Goal: Information Seeking & Learning: Learn about a topic

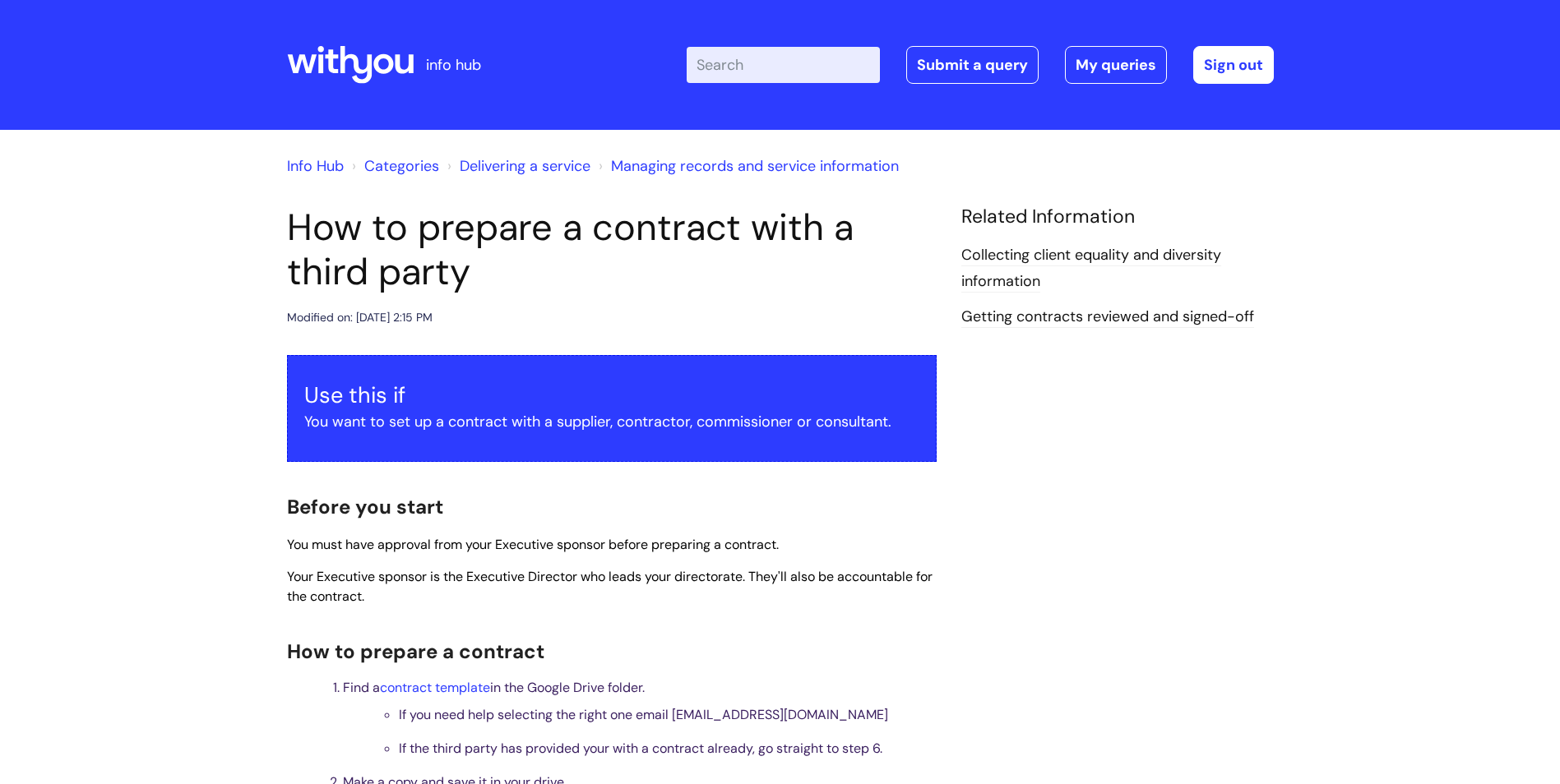
click at [368, 66] on icon at bounding box center [355, 65] width 32 height 38
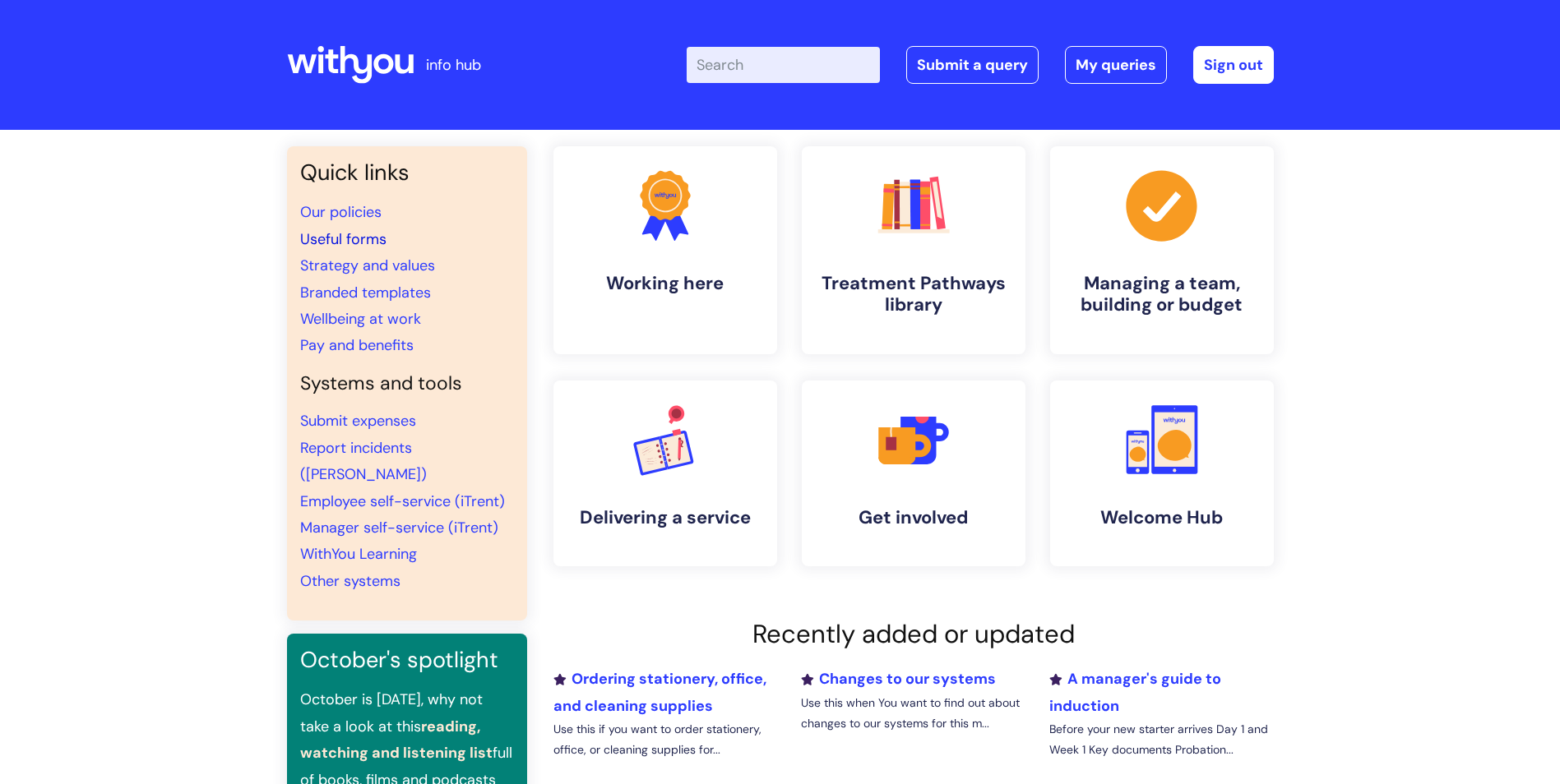
click at [343, 236] on link "Useful forms" at bounding box center [343, 239] width 87 height 20
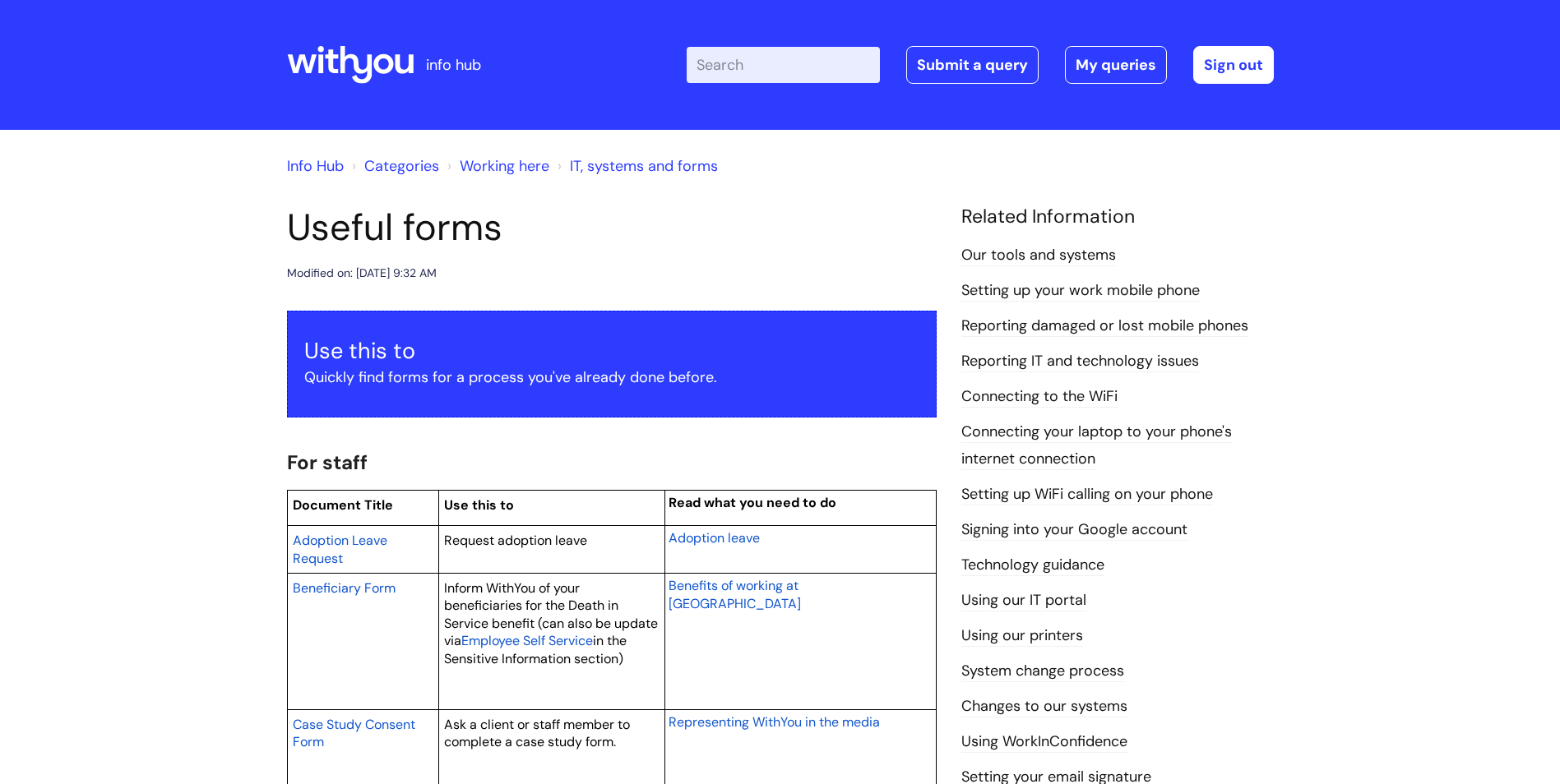
click at [825, 59] on input "Enter your search term here..." at bounding box center [783, 65] width 193 height 36
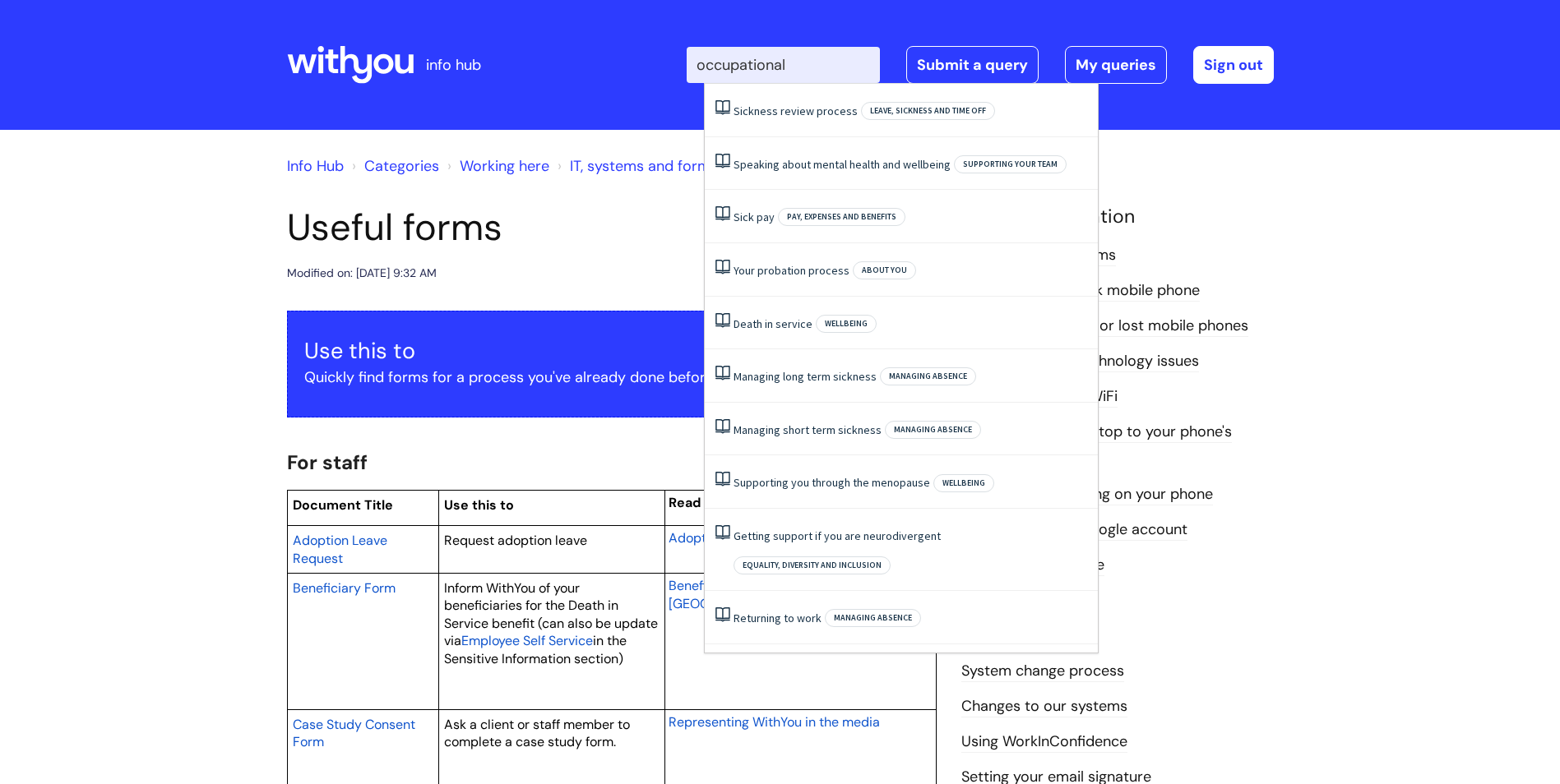
type input "occupational"
click button "Search" at bounding box center [0, 0] width 0 height 0
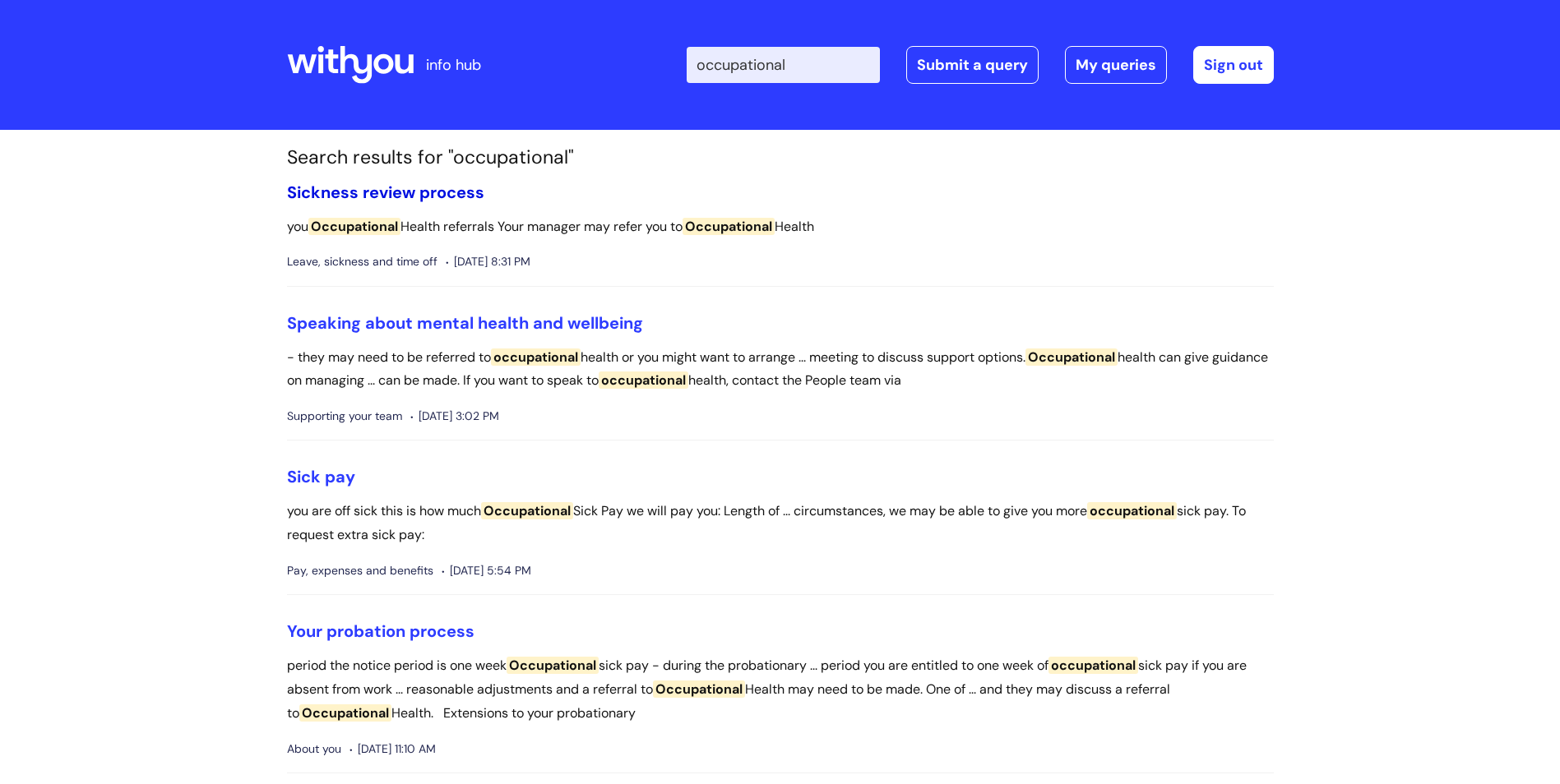
click at [428, 196] on link "Sickness review process" at bounding box center [386, 192] width 198 height 21
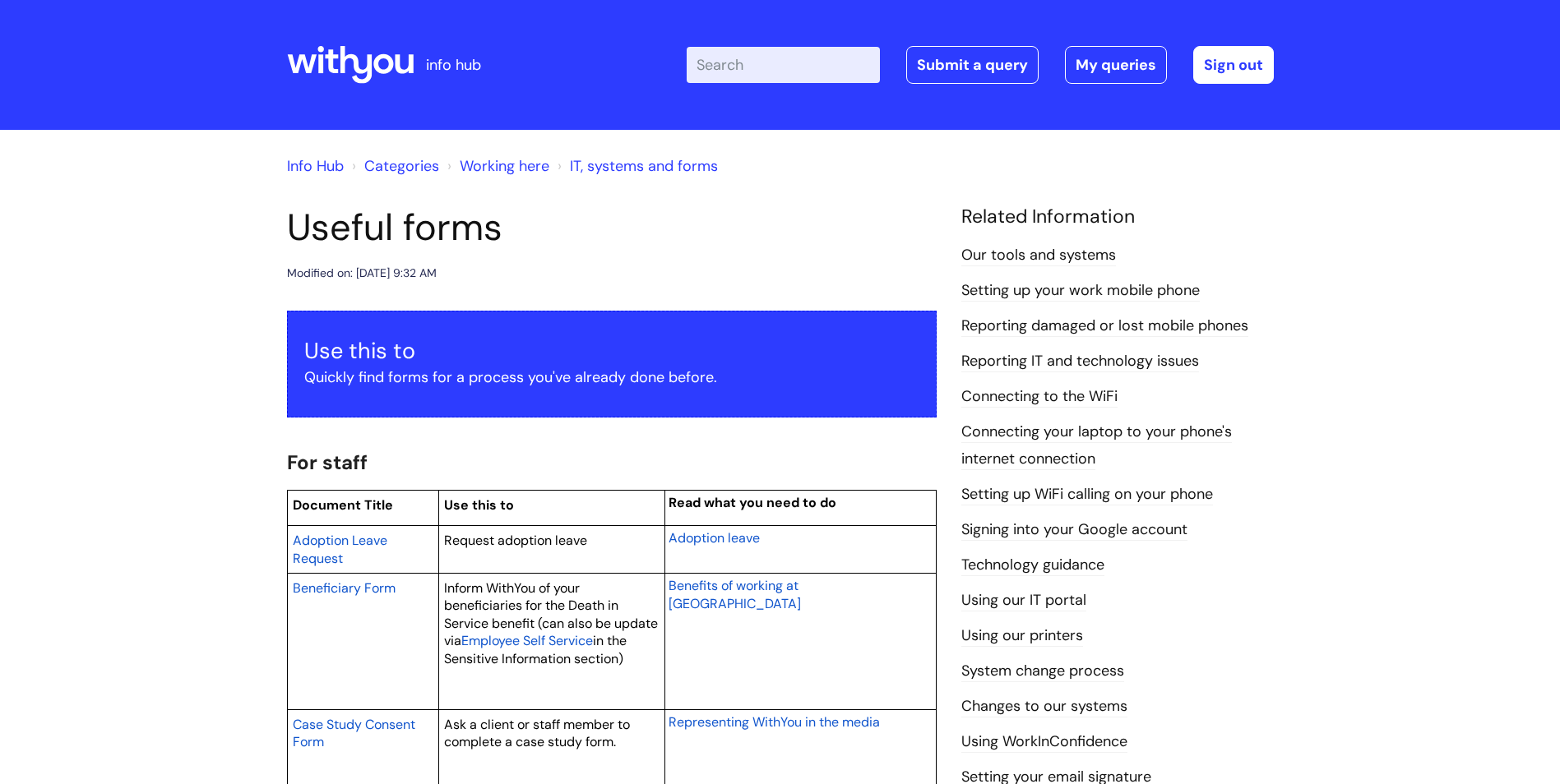
click at [368, 63] on icon at bounding box center [355, 65] width 32 height 38
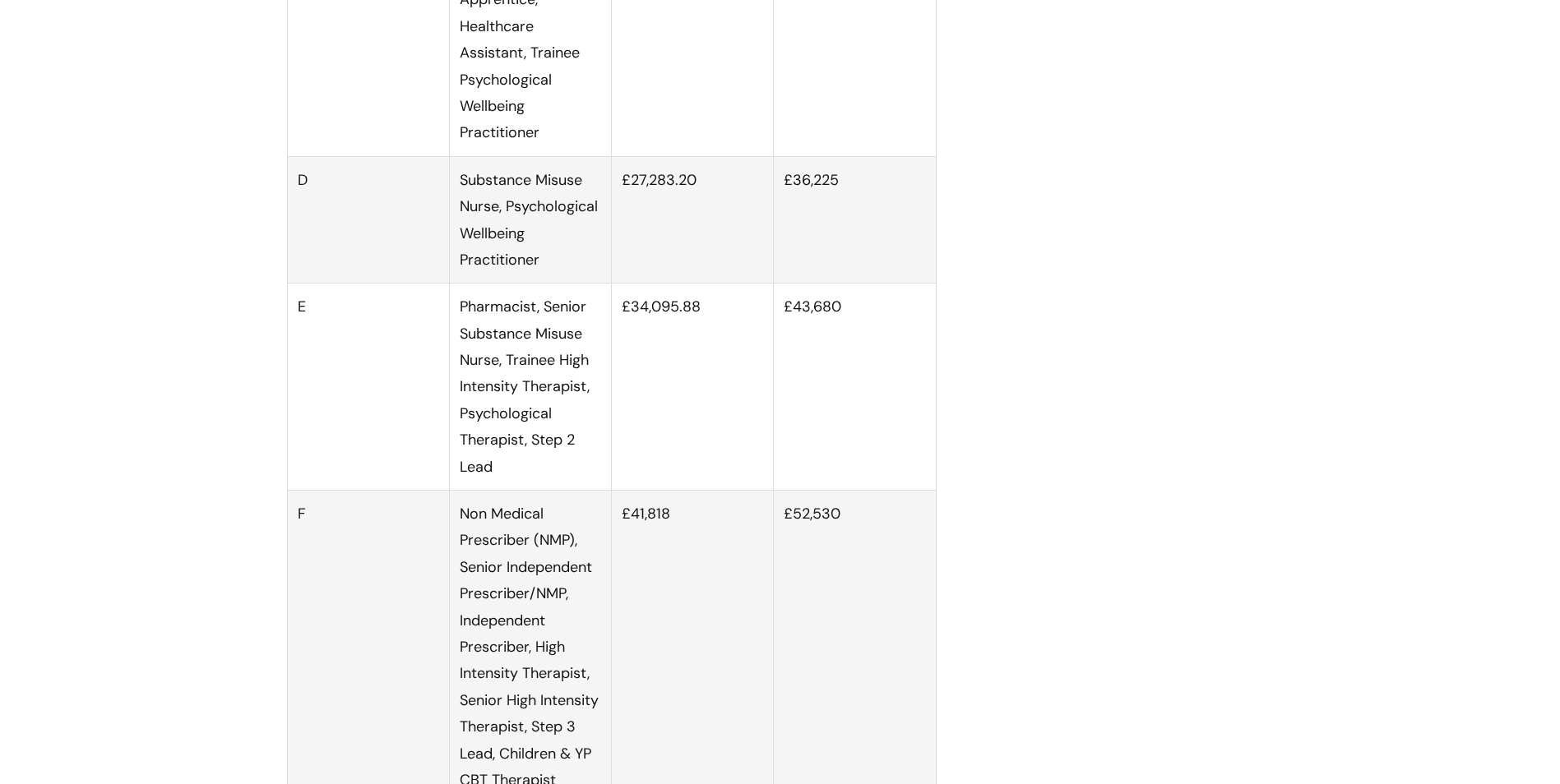
scroll to position [2302, 0]
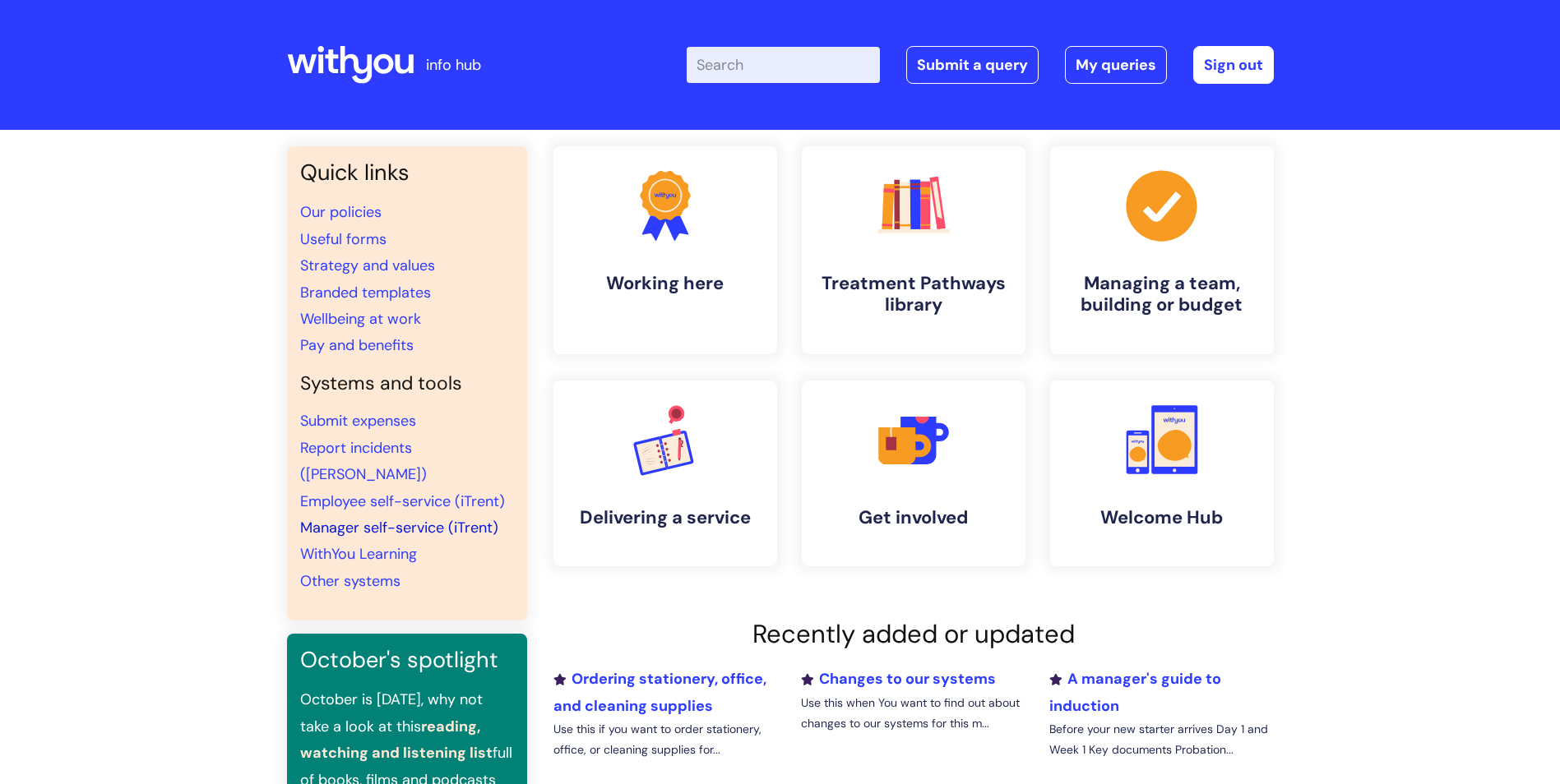
click at [420, 518] on link "Manager self-service (iTrent)" at bounding box center [399, 528] width 198 height 20
